Goal: Submit feedback/report problem

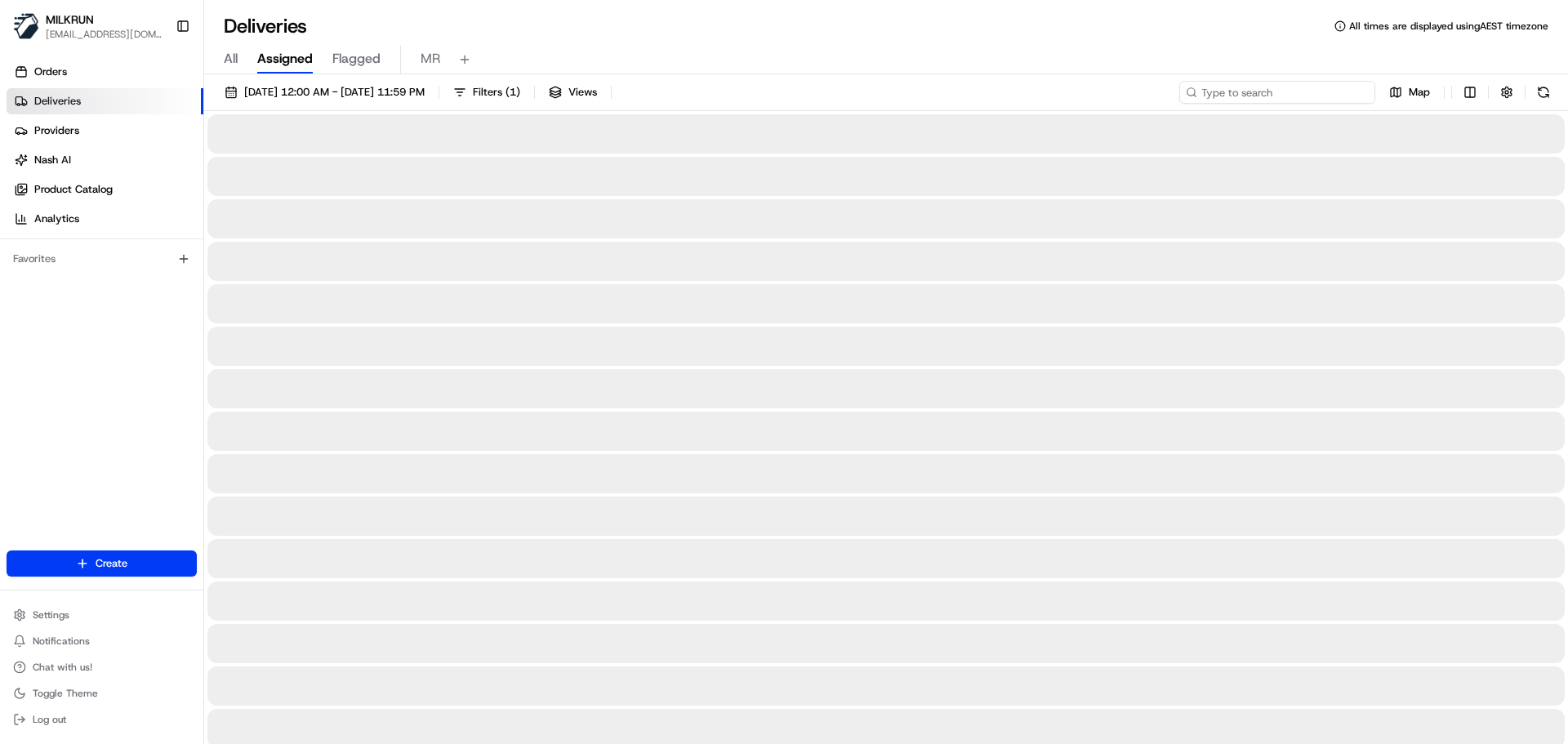
click at [1274, 95] on input at bounding box center [1277, 92] width 196 height 23
paste input "2b455d6f-327d-43c2-a146-afb02dec8de9"
type input "2b455d6f-327d-43c2-a146-afb02dec8de9"
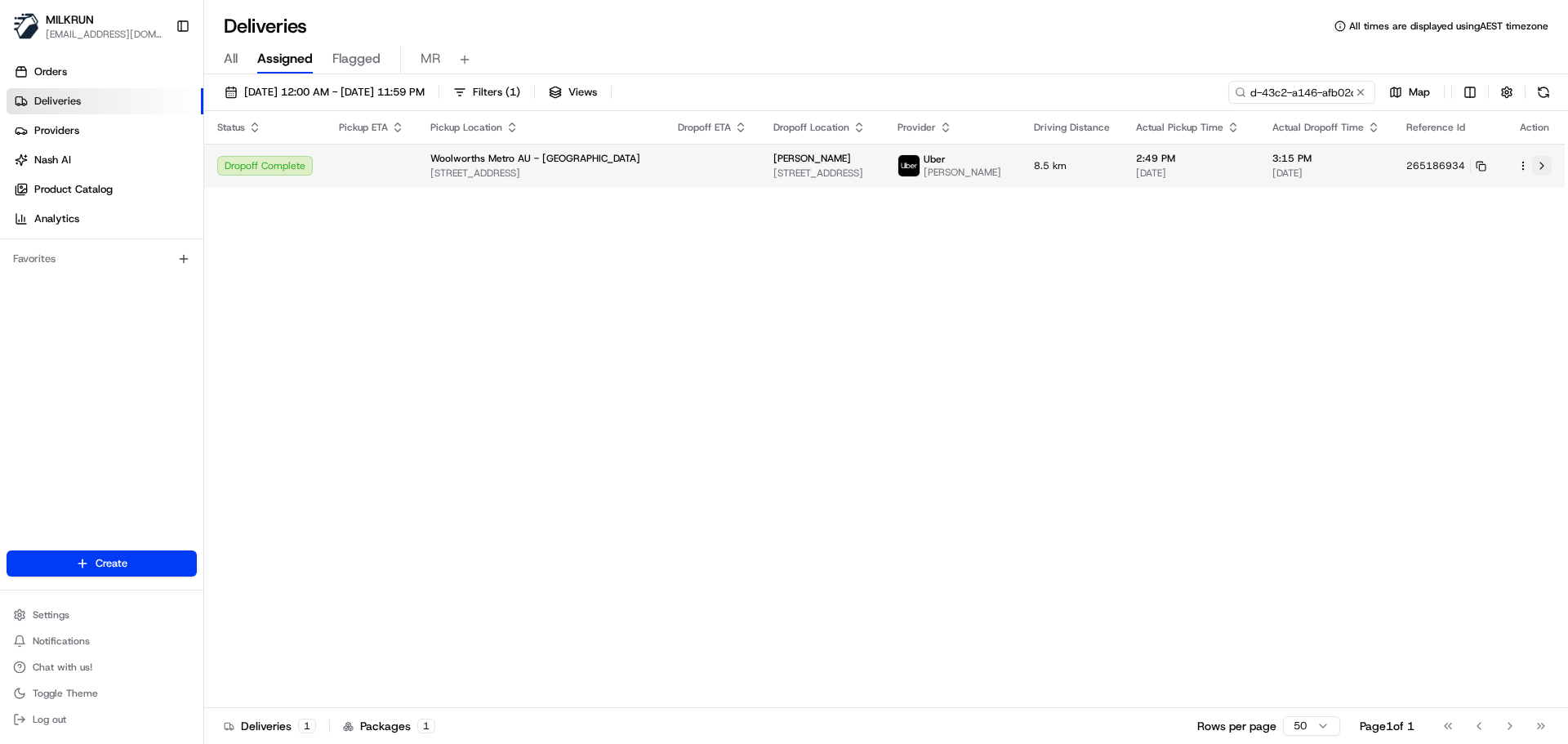
click at [1544, 168] on button at bounding box center [1542, 166] width 20 height 20
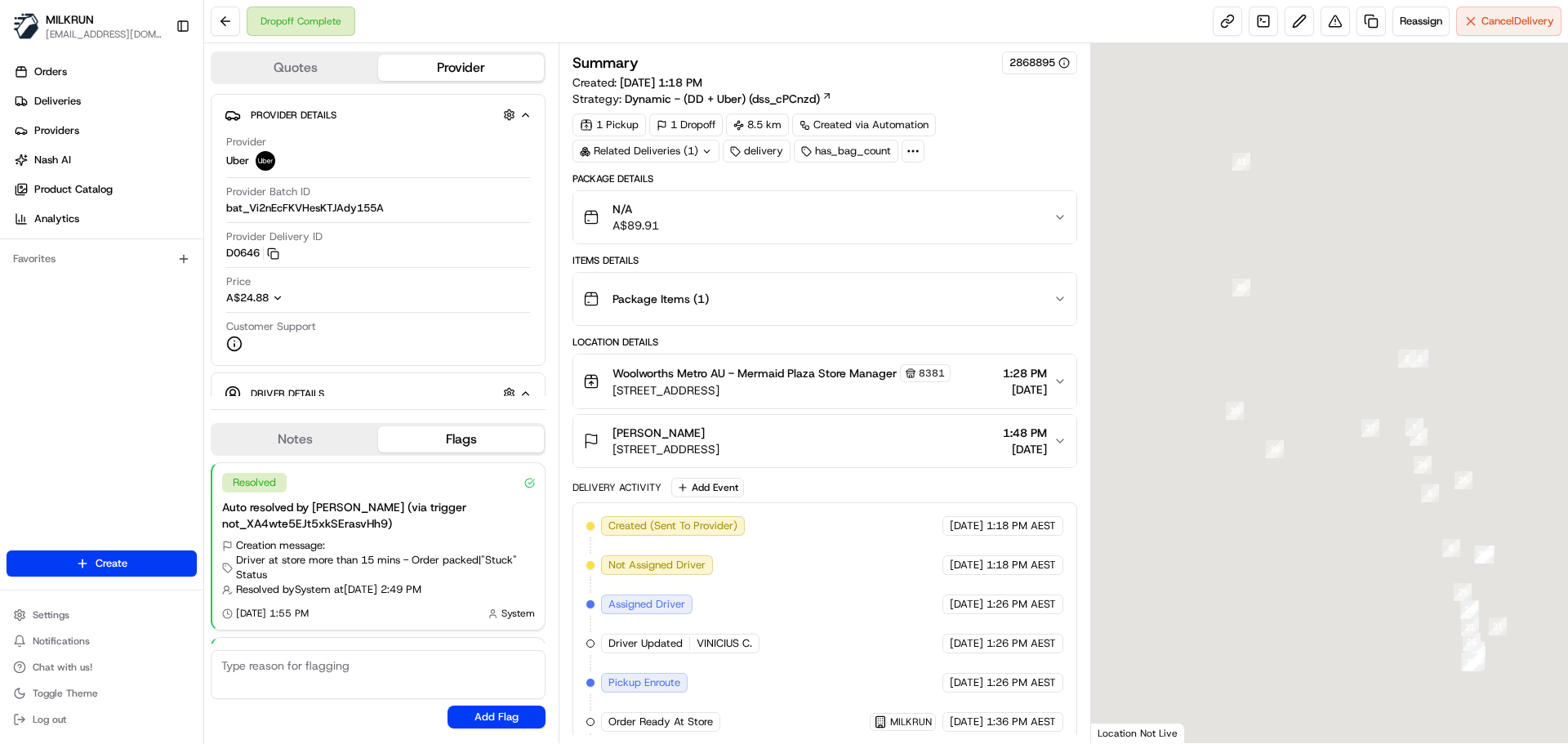
scroll to position [161, 0]
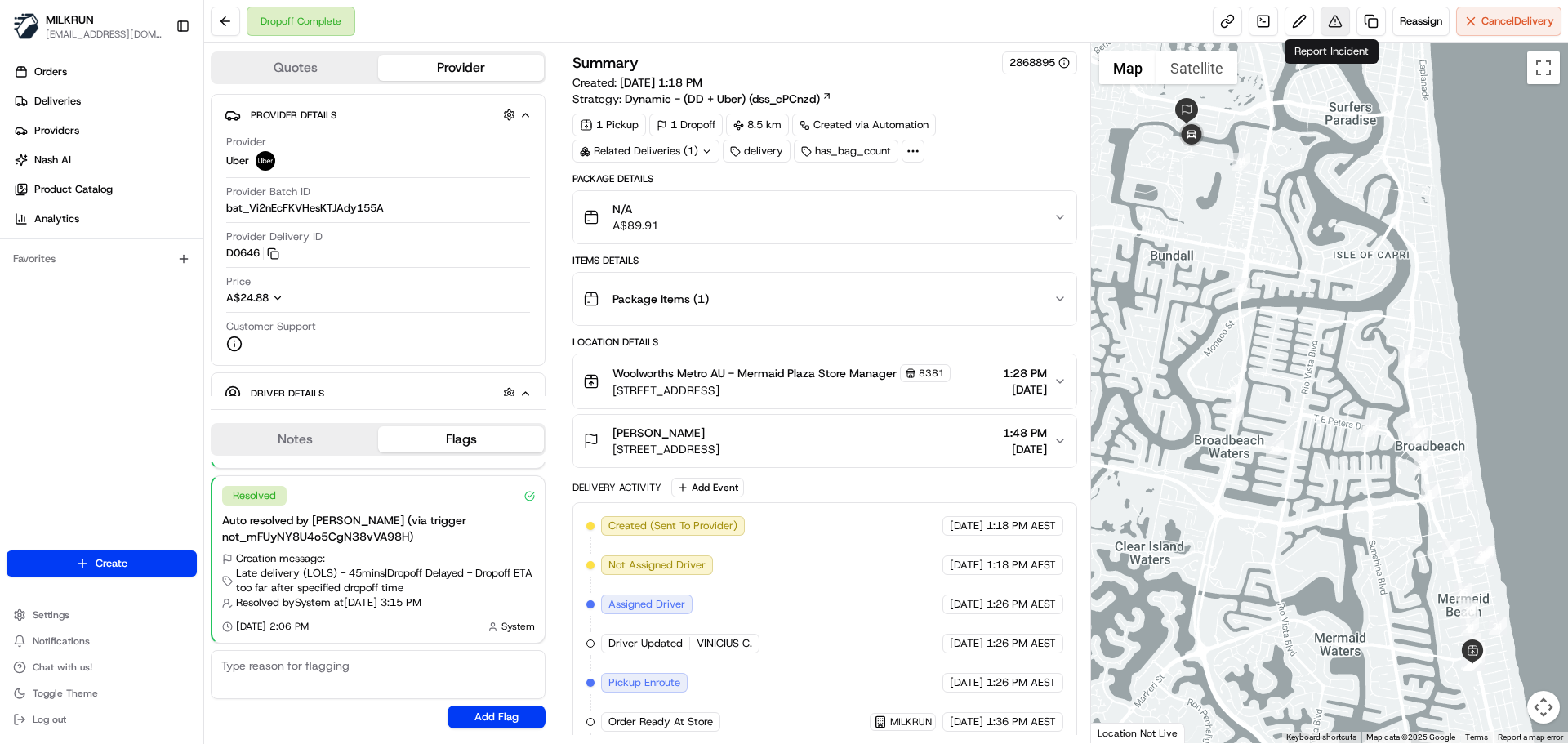
click at [1328, 24] on button at bounding box center [1335, 22] width 30 height 30
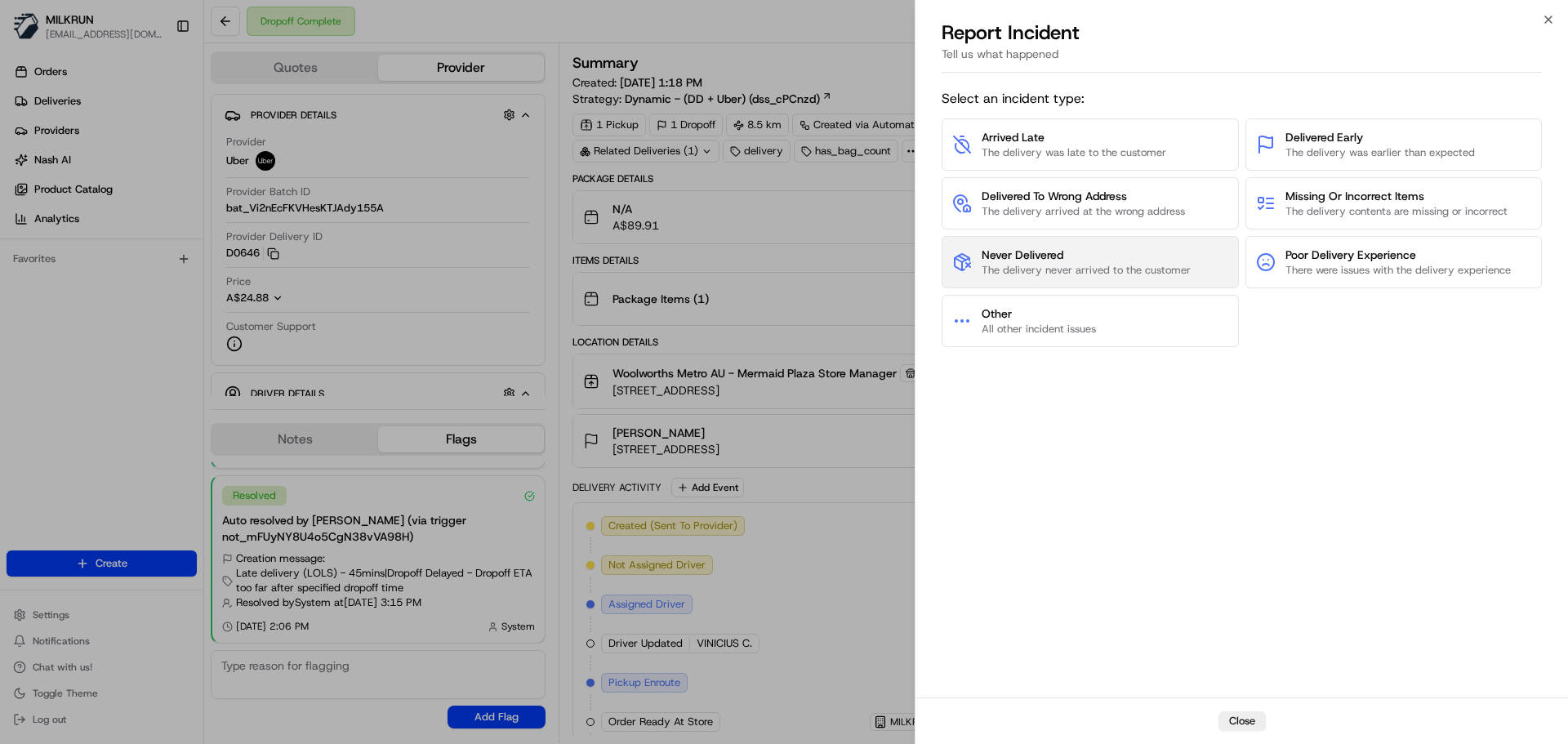
click at [1079, 270] on span "The delivery never arrived to the customer" at bounding box center [1086, 270] width 209 height 15
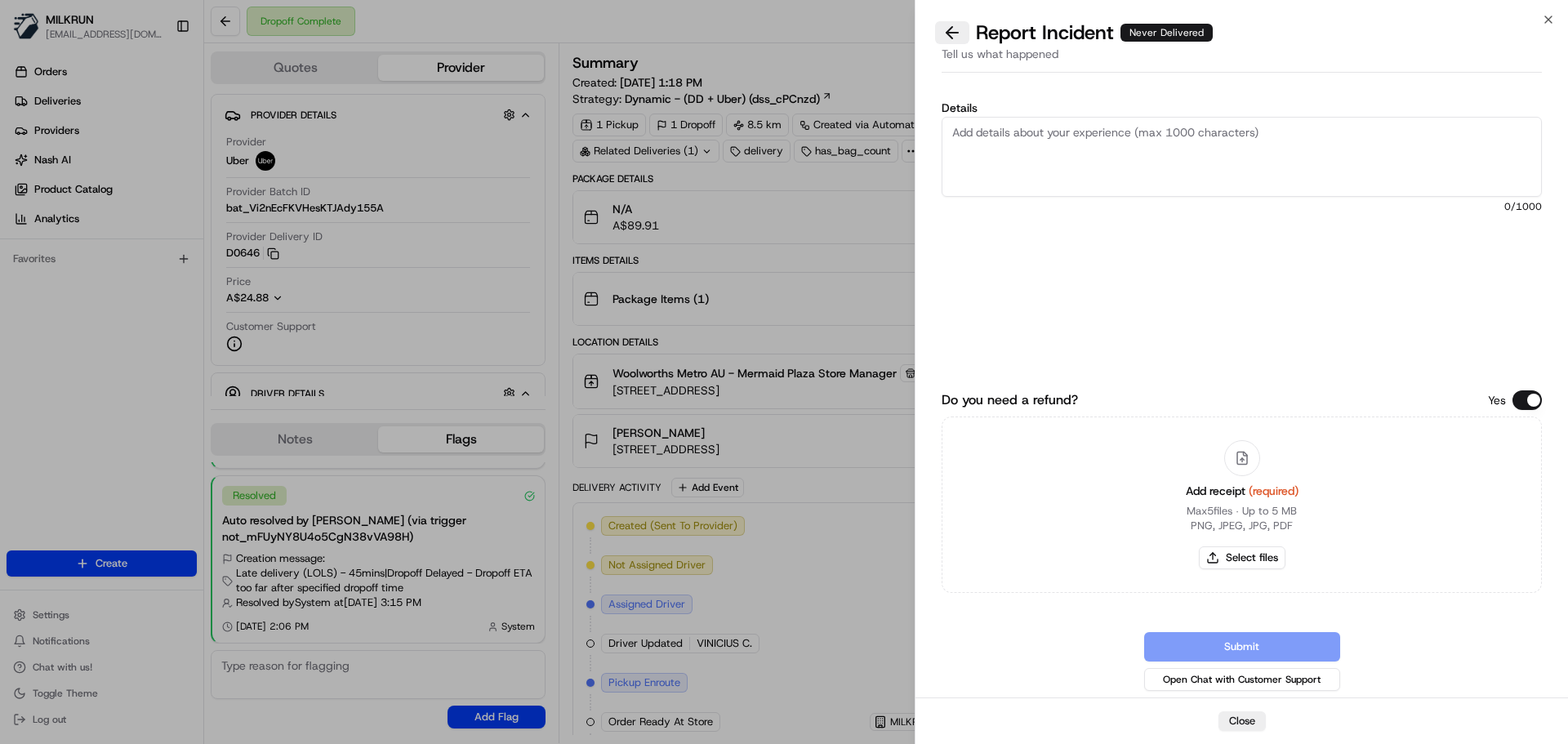
click at [951, 35] on button at bounding box center [953, 32] width 35 height 23
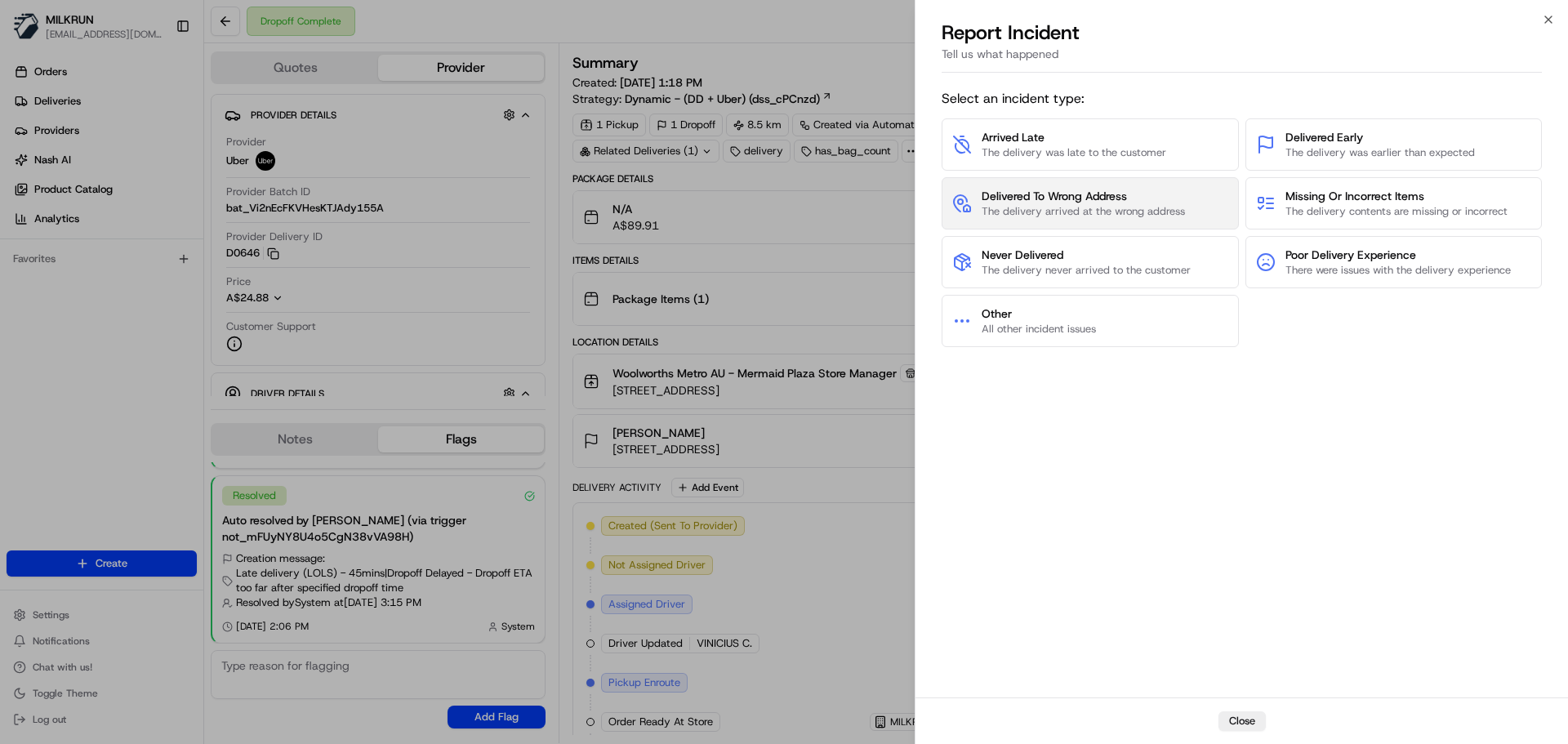
click at [1061, 215] on span "The delivery arrived at the wrong address" at bounding box center [1083, 211] width 203 height 15
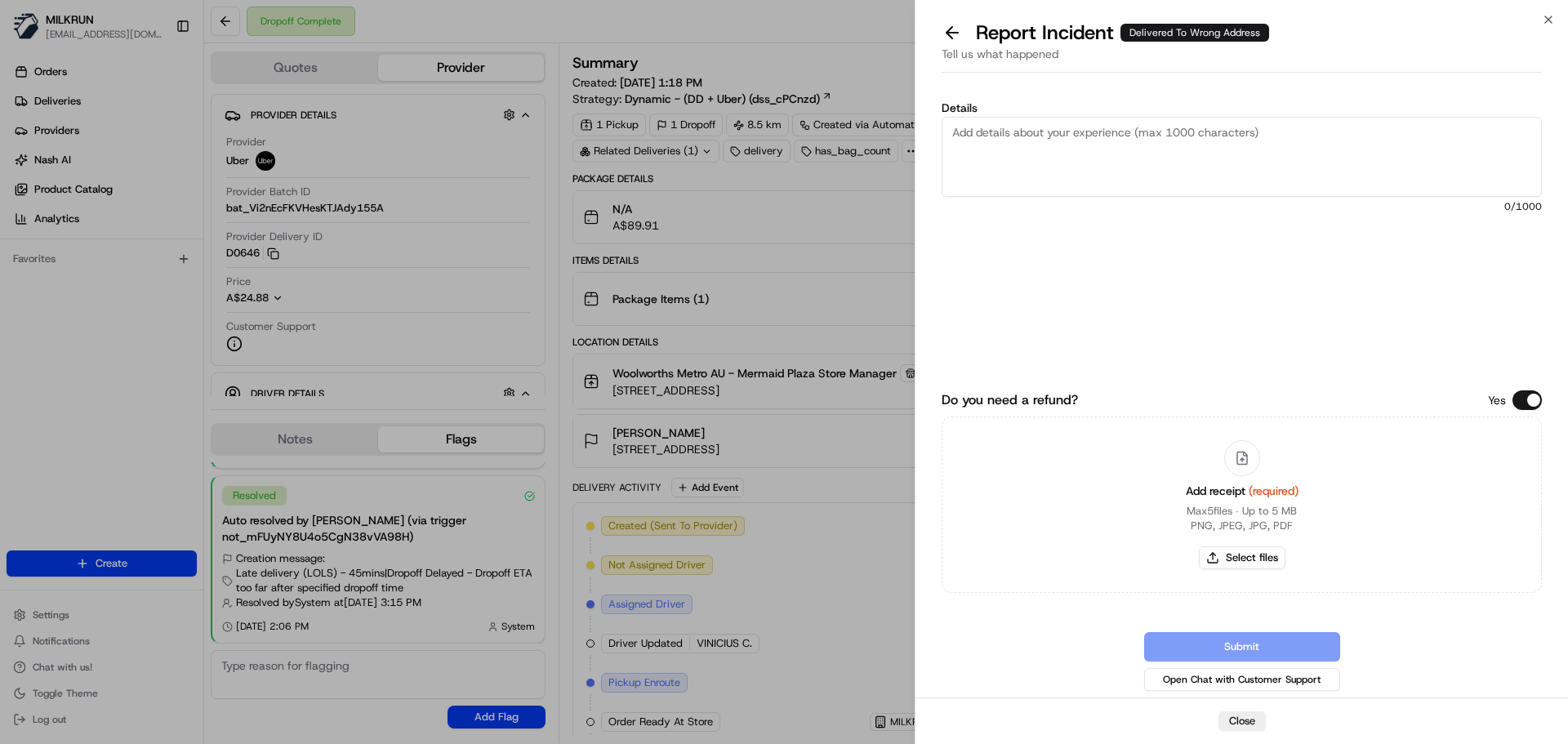
click at [1090, 141] on textarea "Details" at bounding box center [1242, 157] width 600 height 80
type textarea "Customer didn't receive order and tracking is off."
click at [1236, 556] on button "Select files" at bounding box center [1243, 558] width 87 height 23
type input "C:\fakepath\Screenshot [DATE] 211638.png"
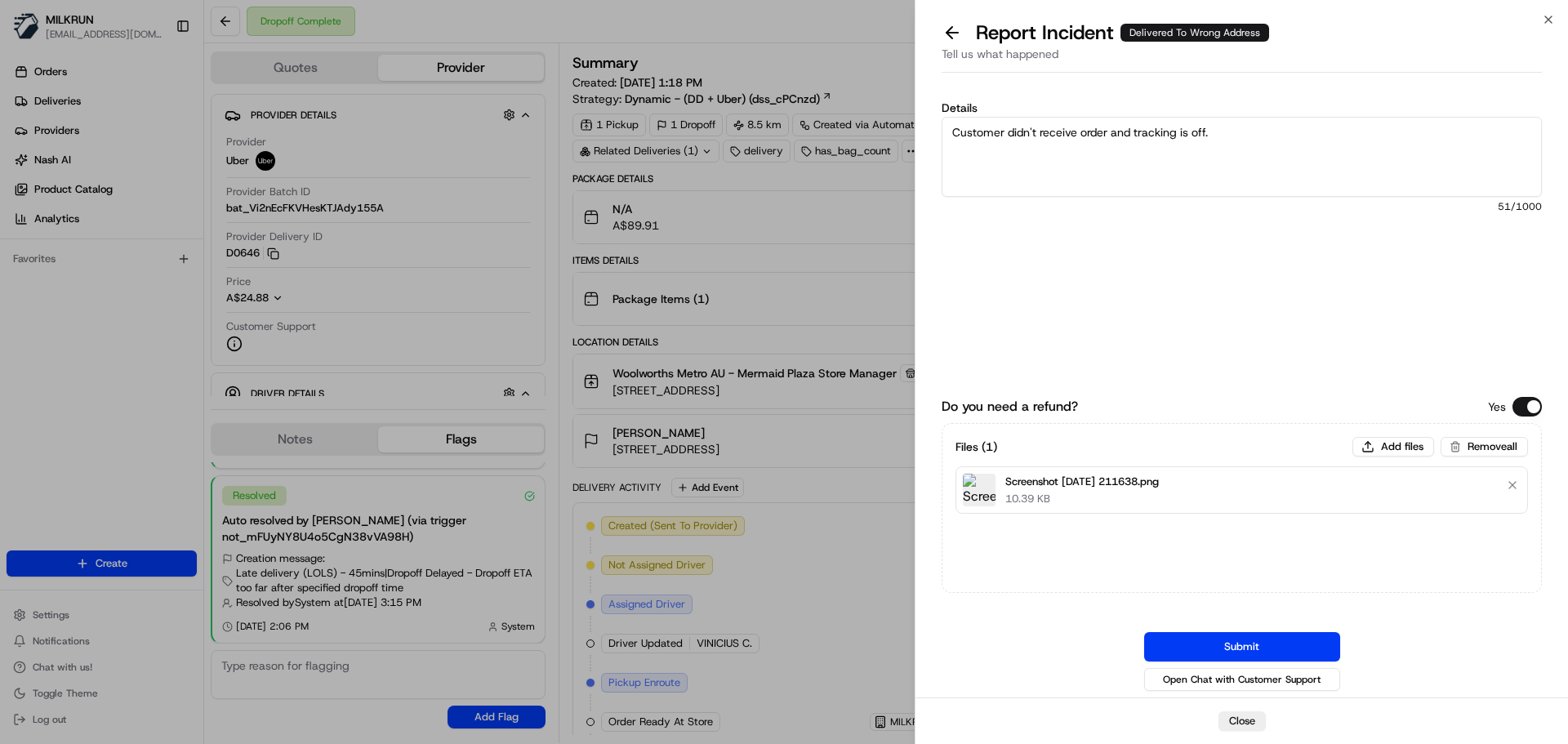
click at [1222, 652] on button "Submit" at bounding box center [1243, 648] width 196 height 30
